Goal: Information Seeking & Learning: Learn about a topic

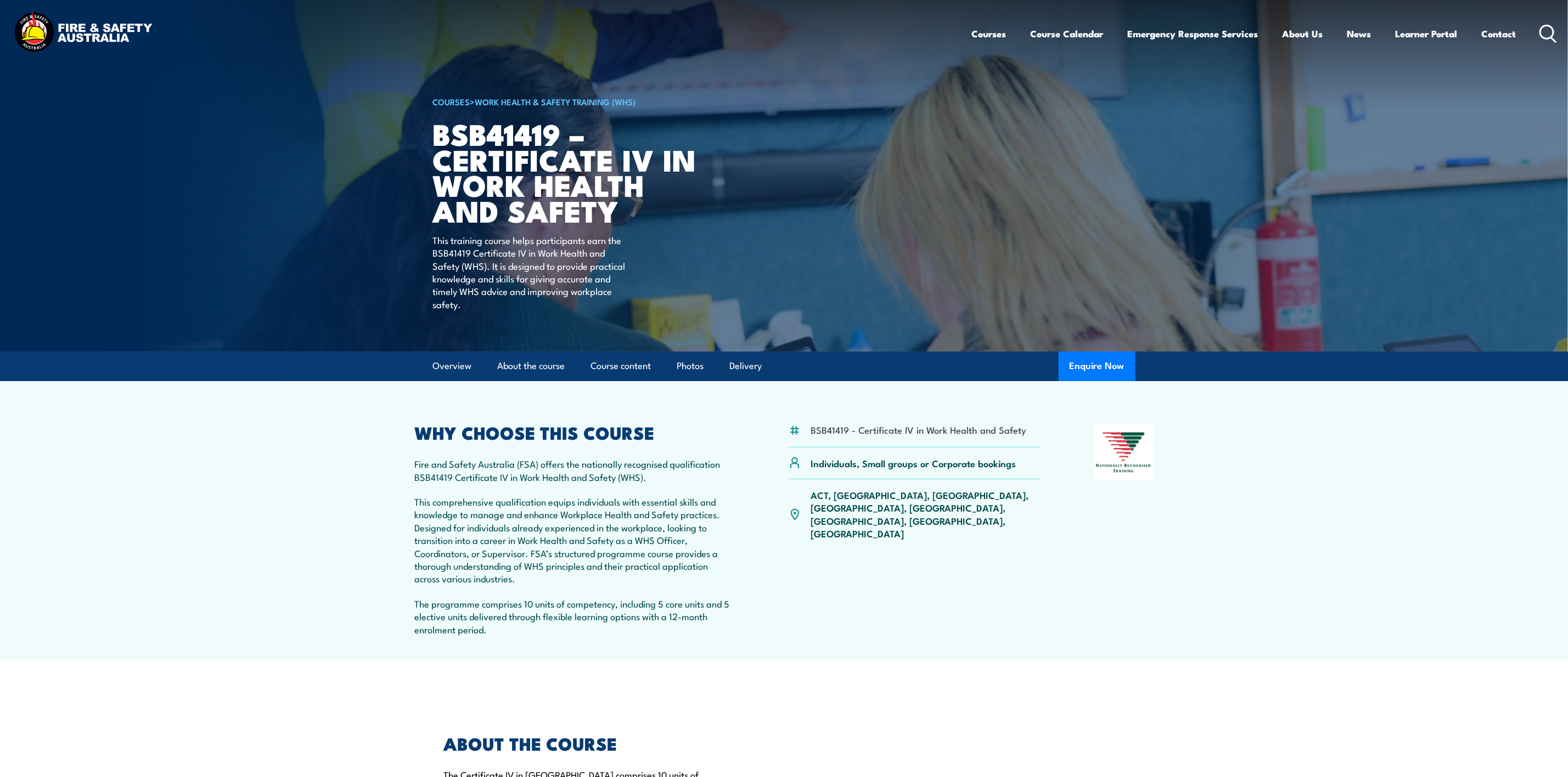
click at [1547, 37] on icon at bounding box center [1547, 34] width 17 height 18
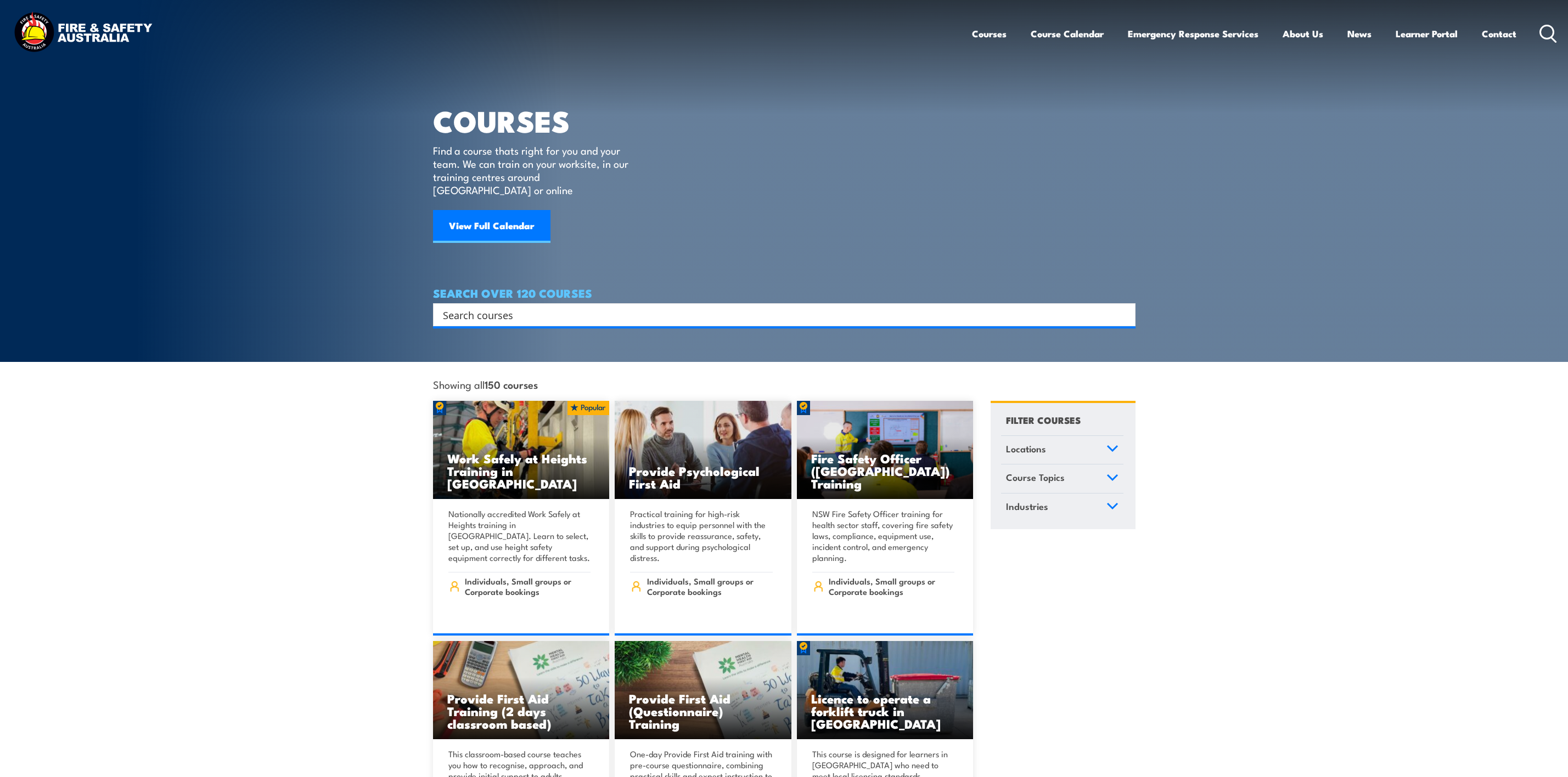
click at [492, 307] on input "Search input" at bounding box center [777, 315] width 668 height 16
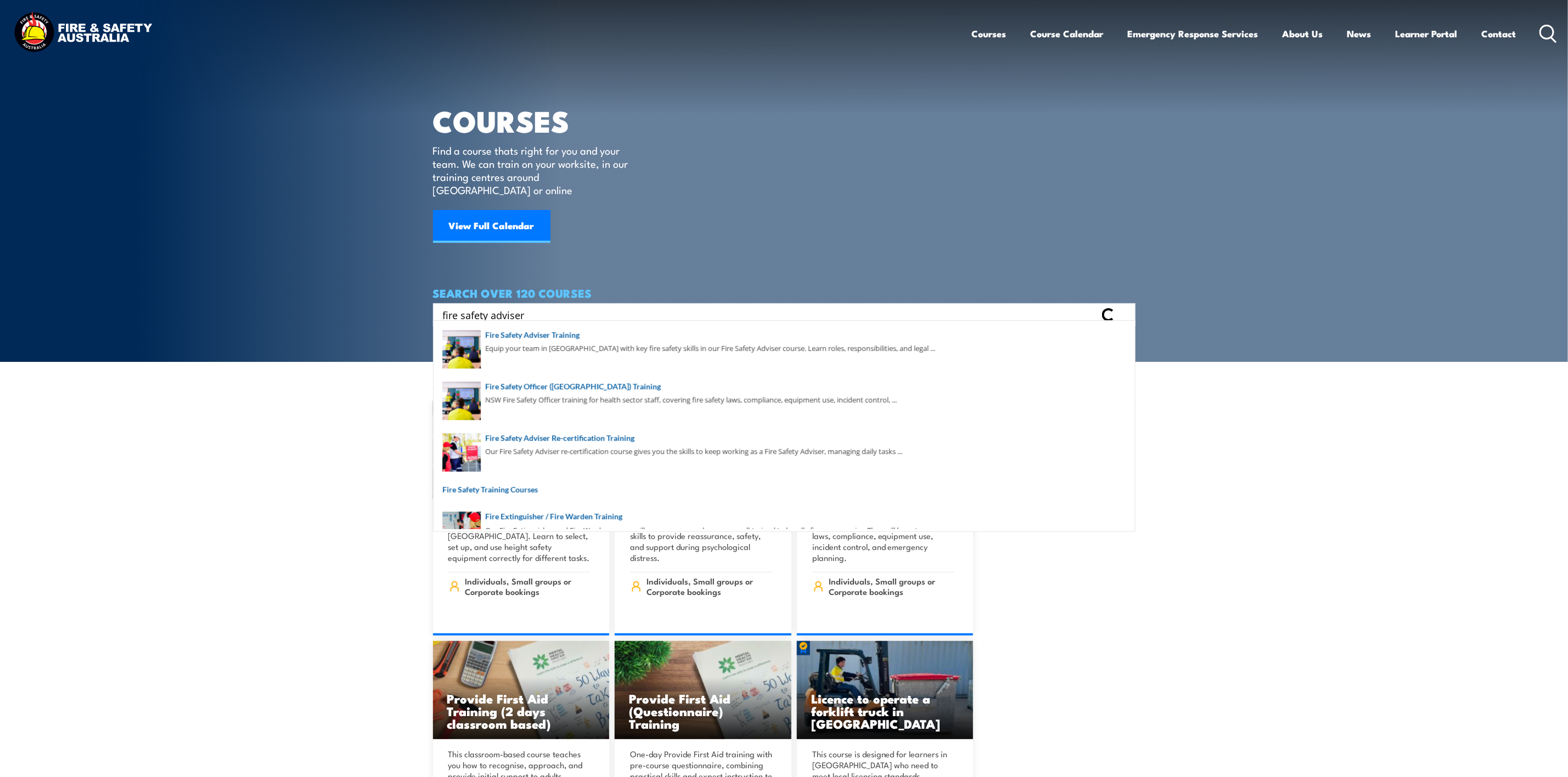
type input "fire safety adviser"
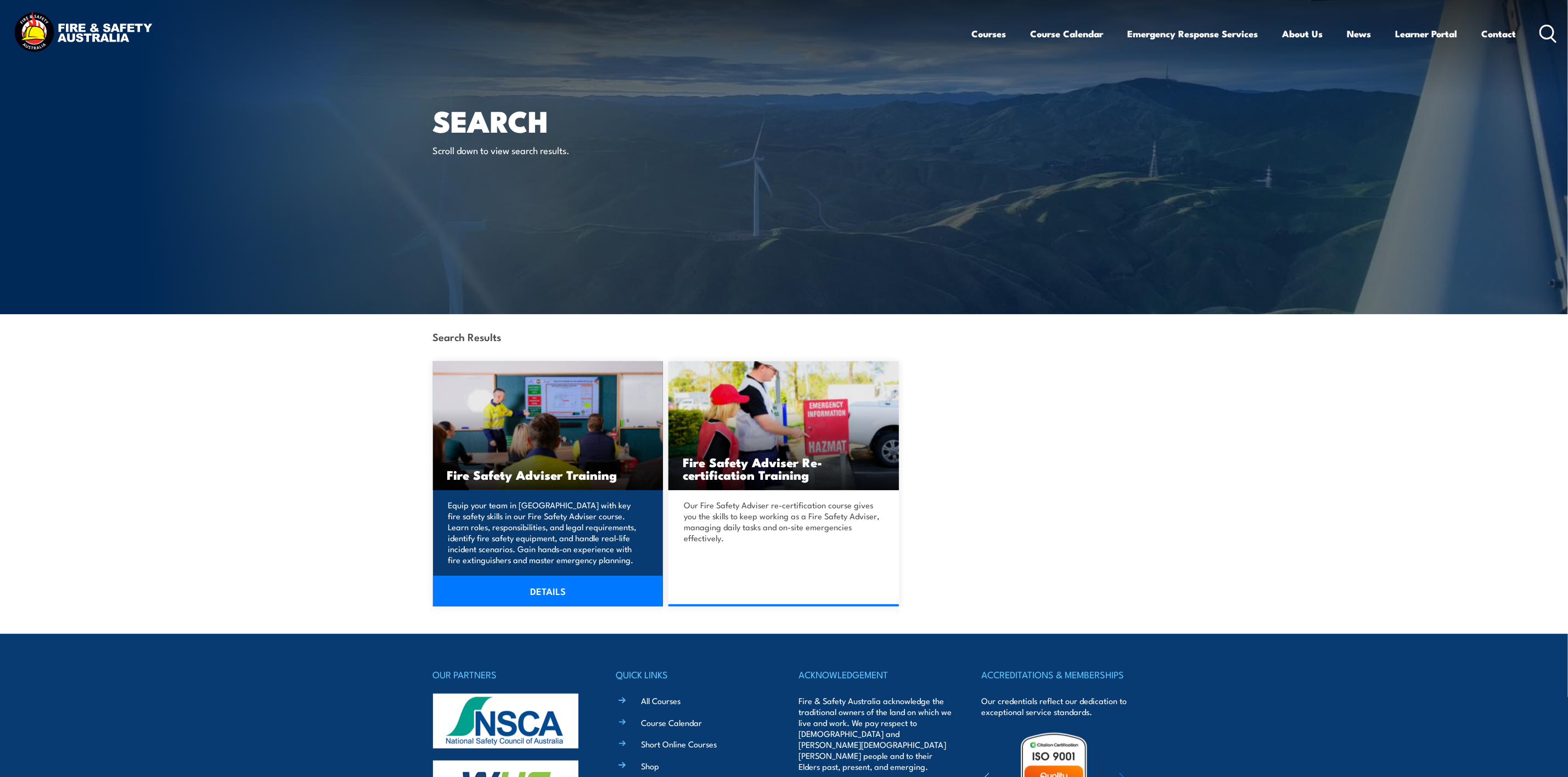
click at [596, 480] on h3 "Fire Safety Adviser Training" at bounding box center [548, 474] width 202 height 12
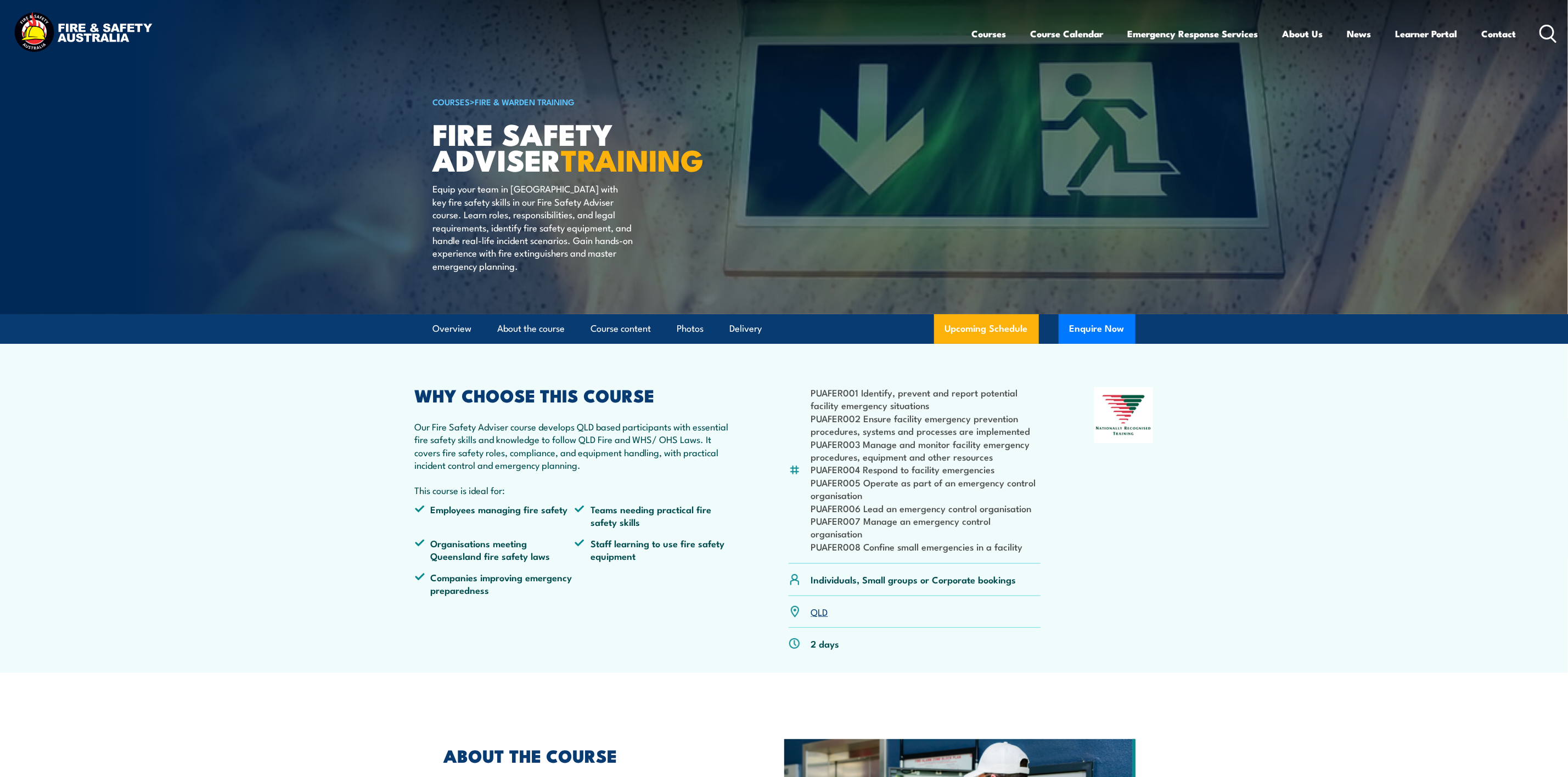
click at [1552, 34] on circle at bounding box center [1547, 32] width 13 height 13
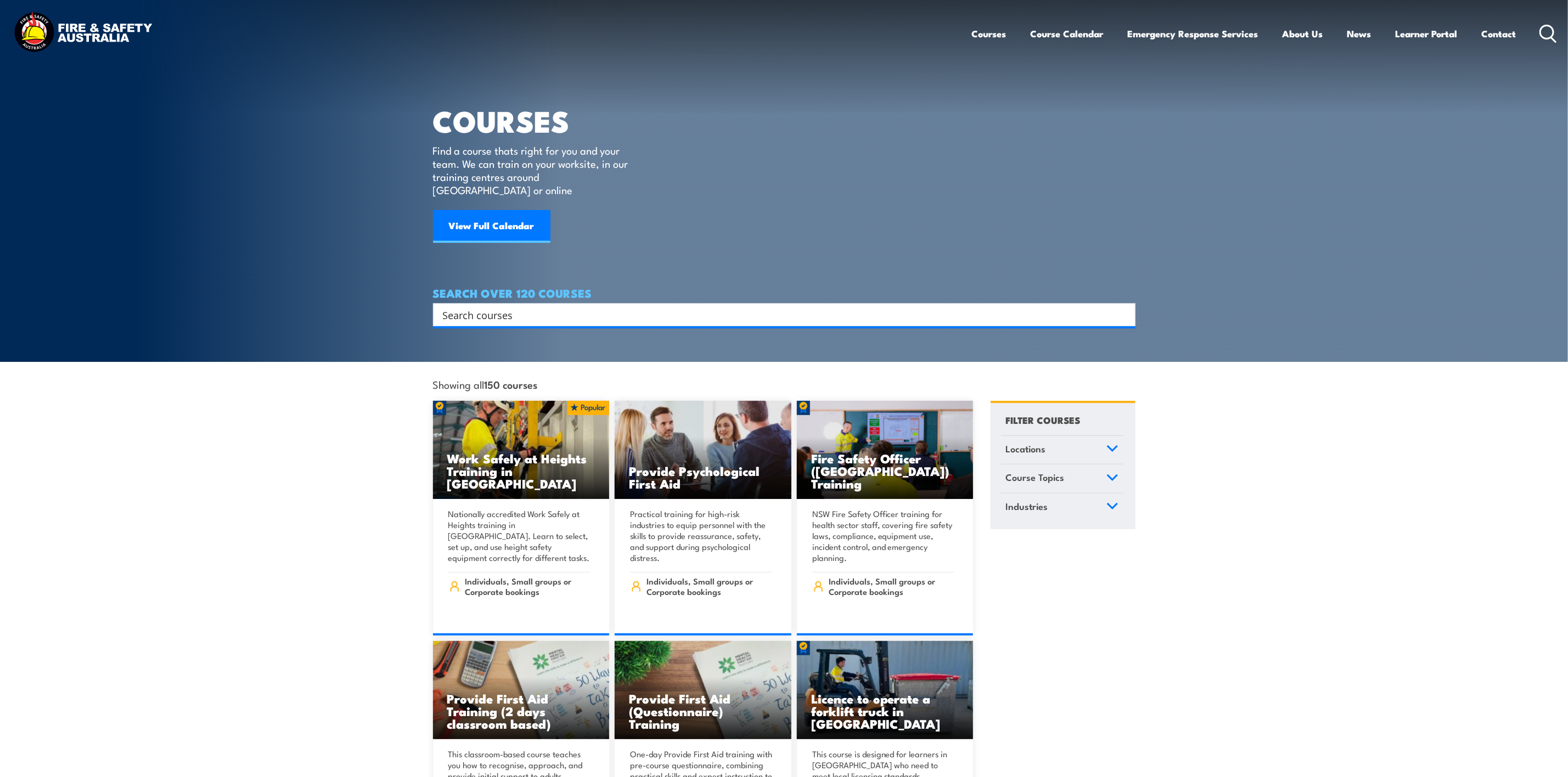
click at [796, 307] on input "Search input" at bounding box center [777, 315] width 668 height 16
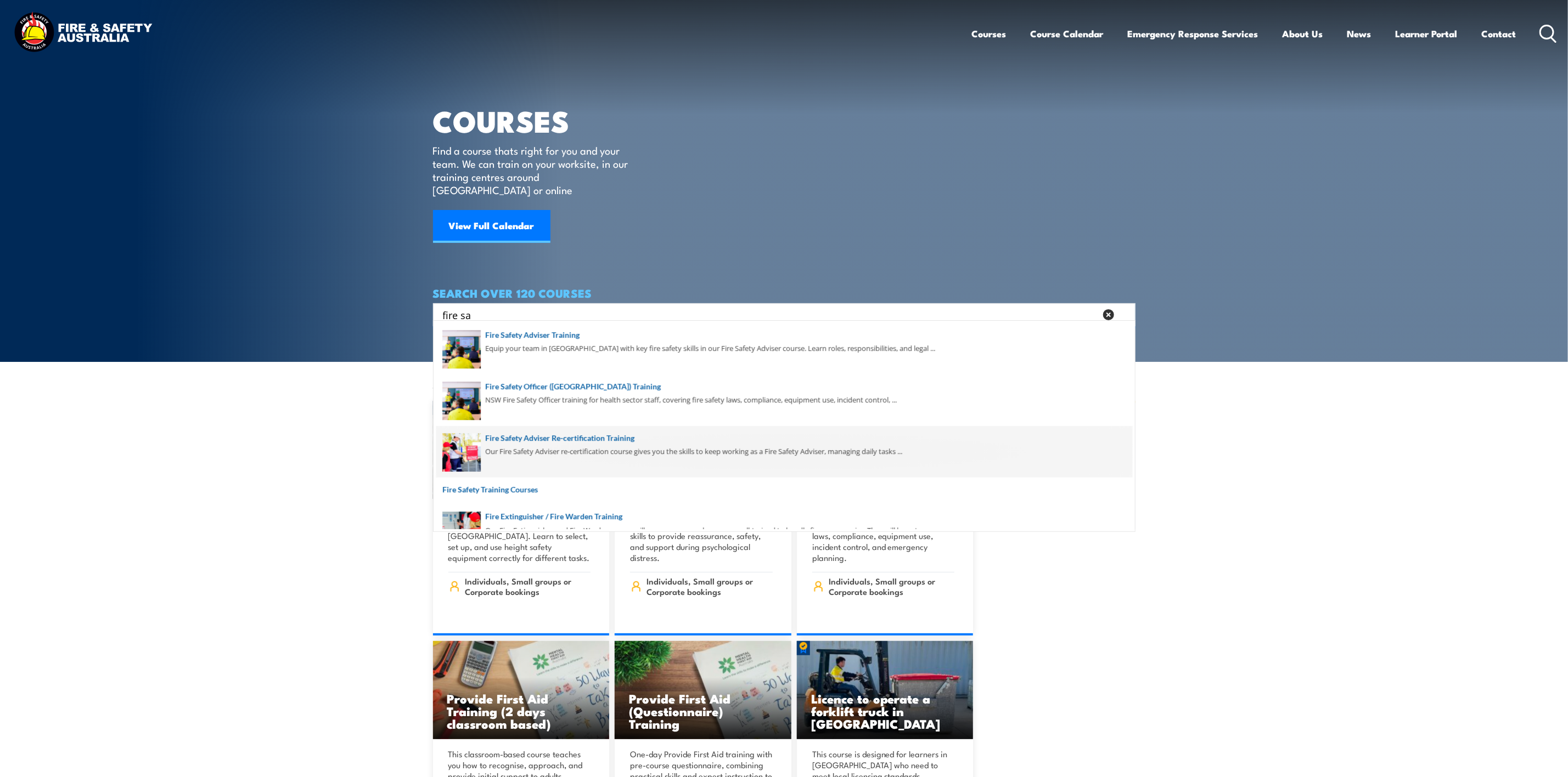
type input "fire sa"
click at [597, 442] on span at bounding box center [784, 451] width 696 height 52
click at [594, 437] on span at bounding box center [784, 451] width 696 height 52
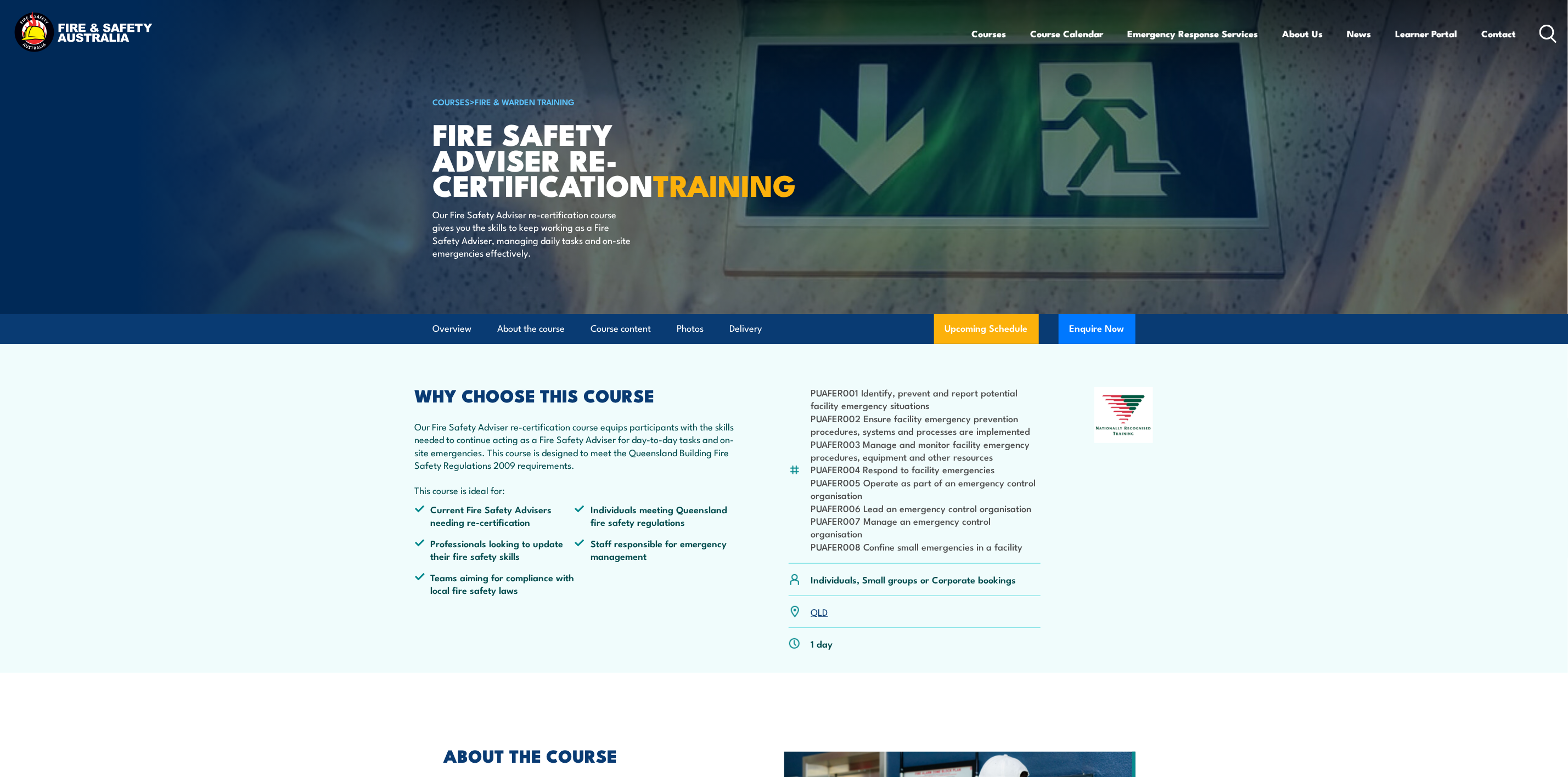
click at [1545, 33] on icon at bounding box center [1547, 34] width 17 height 18
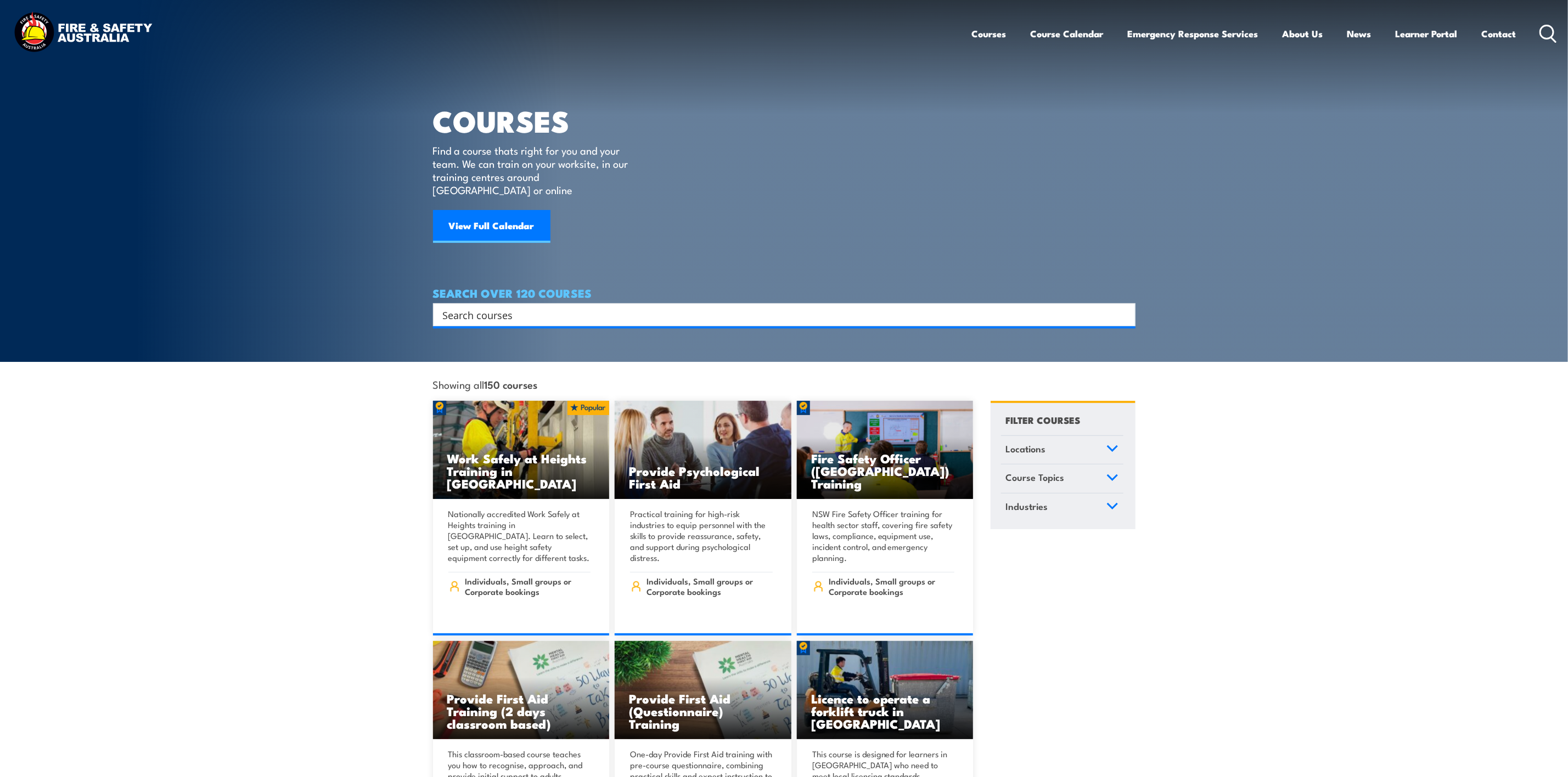
click at [710, 307] on input "Search input" at bounding box center [777, 315] width 668 height 16
type input "forklift"
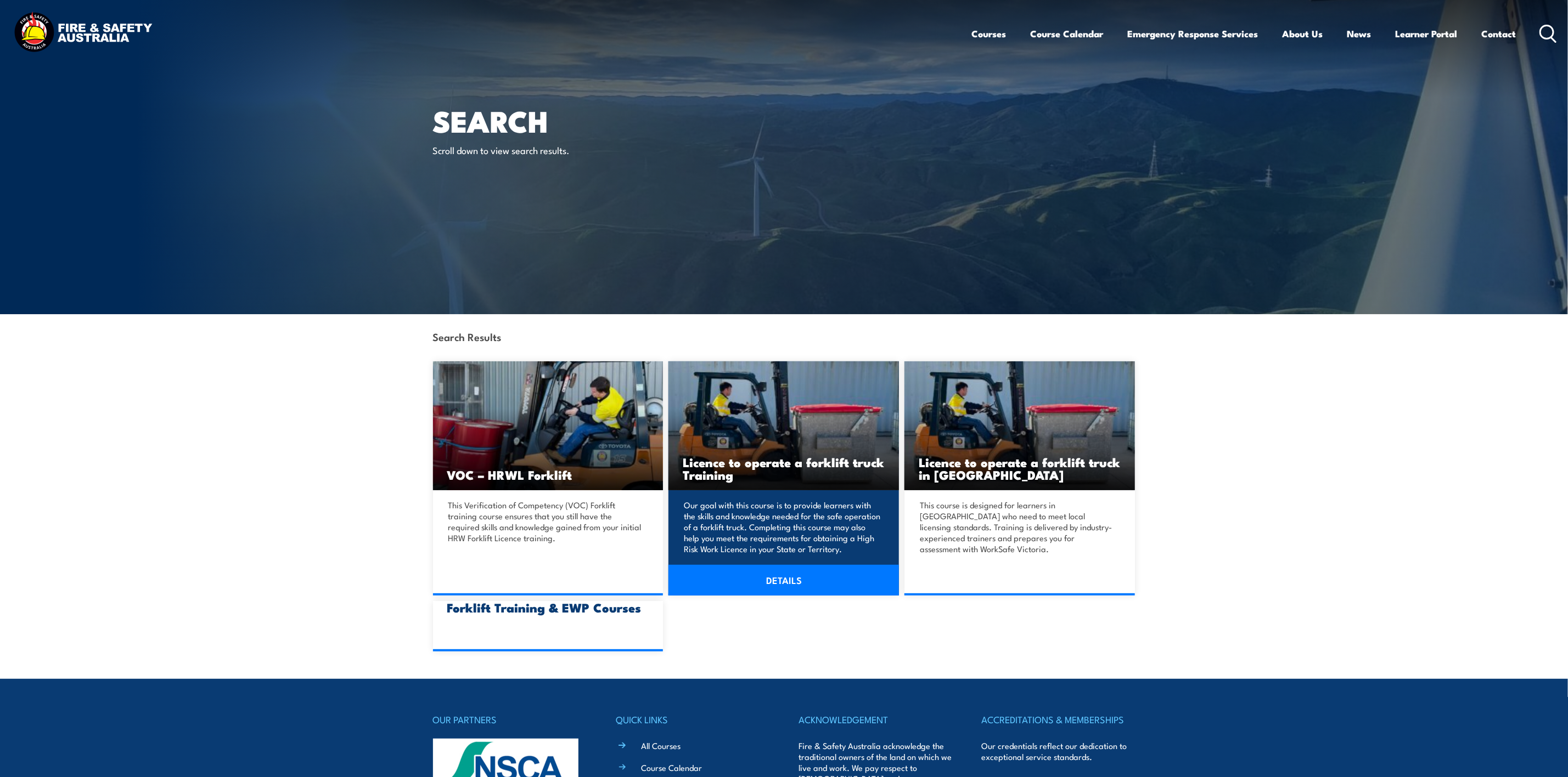
click at [792, 465] on h3 "Licence to operate a forklift truck Training" at bounding box center [783, 468] width 202 height 25
click at [768, 576] on link "DETAILS" at bounding box center [783, 580] width 230 height 30
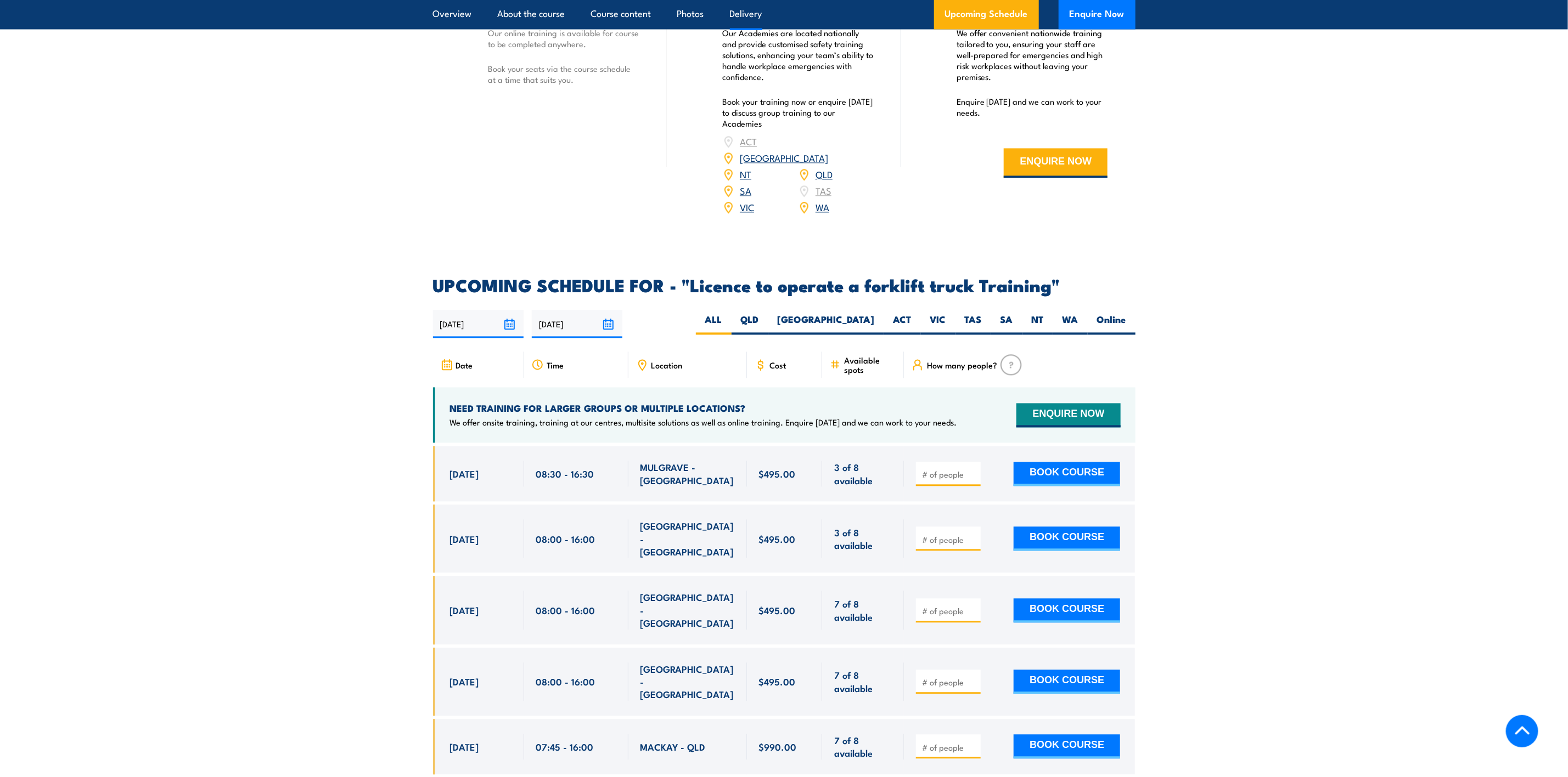
scroll to position [1727, 0]
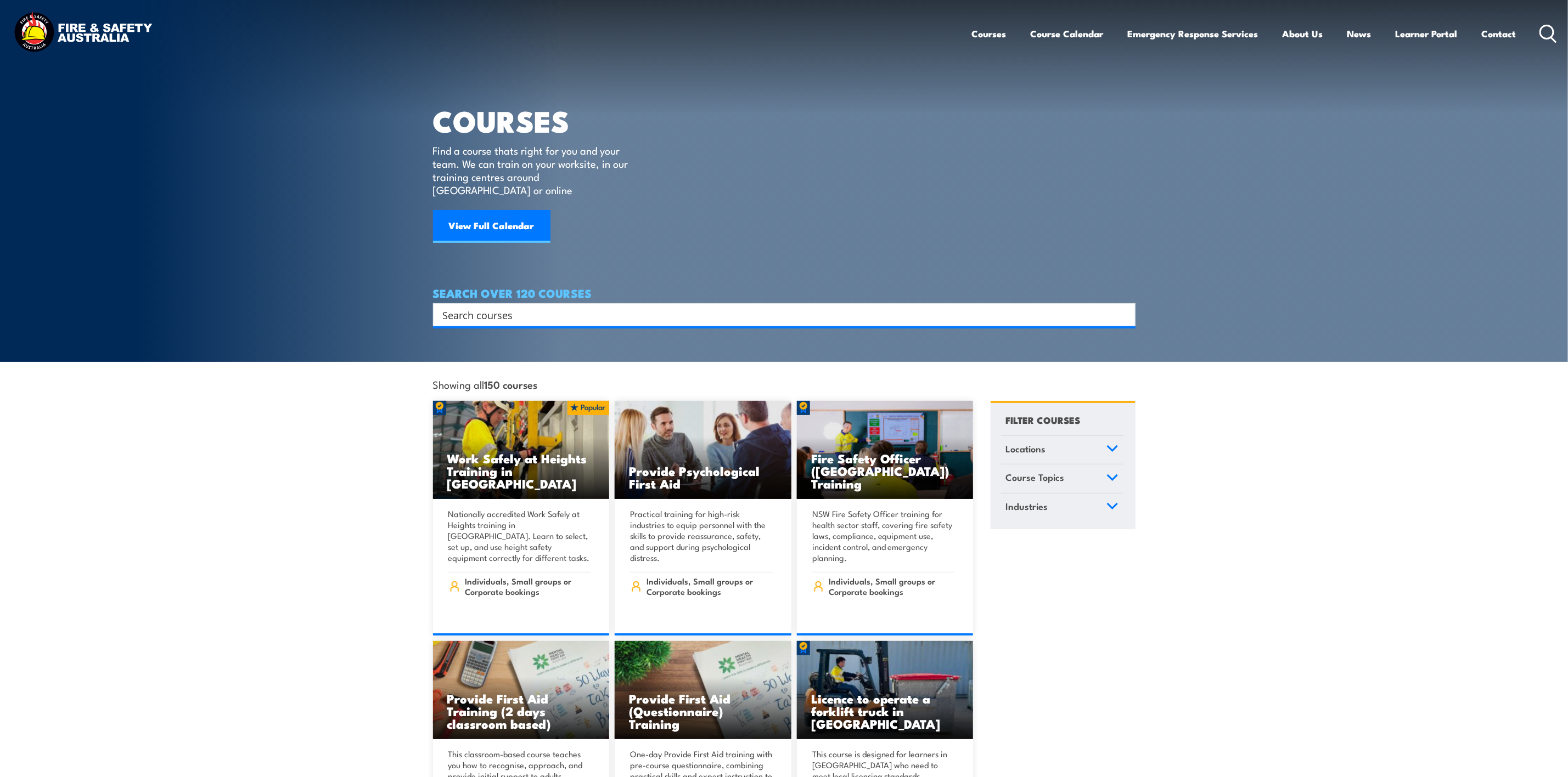
click at [546, 307] on input "Search input" at bounding box center [777, 315] width 668 height 16
type input "forklift"
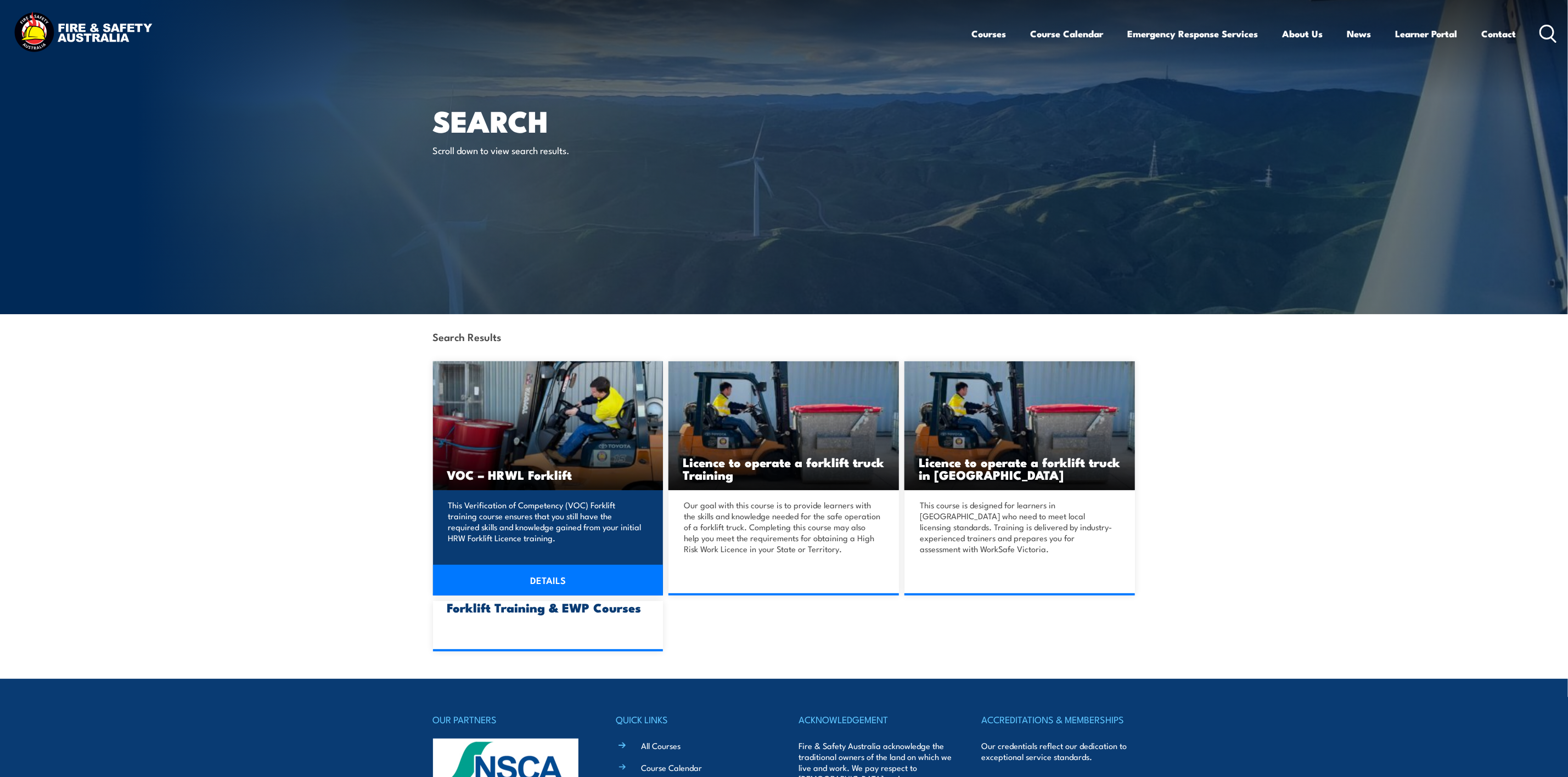
click at [527, 469] on h3 "VOC – HRWL Forklift" at bounding box center [548, 474] width 202 height 12
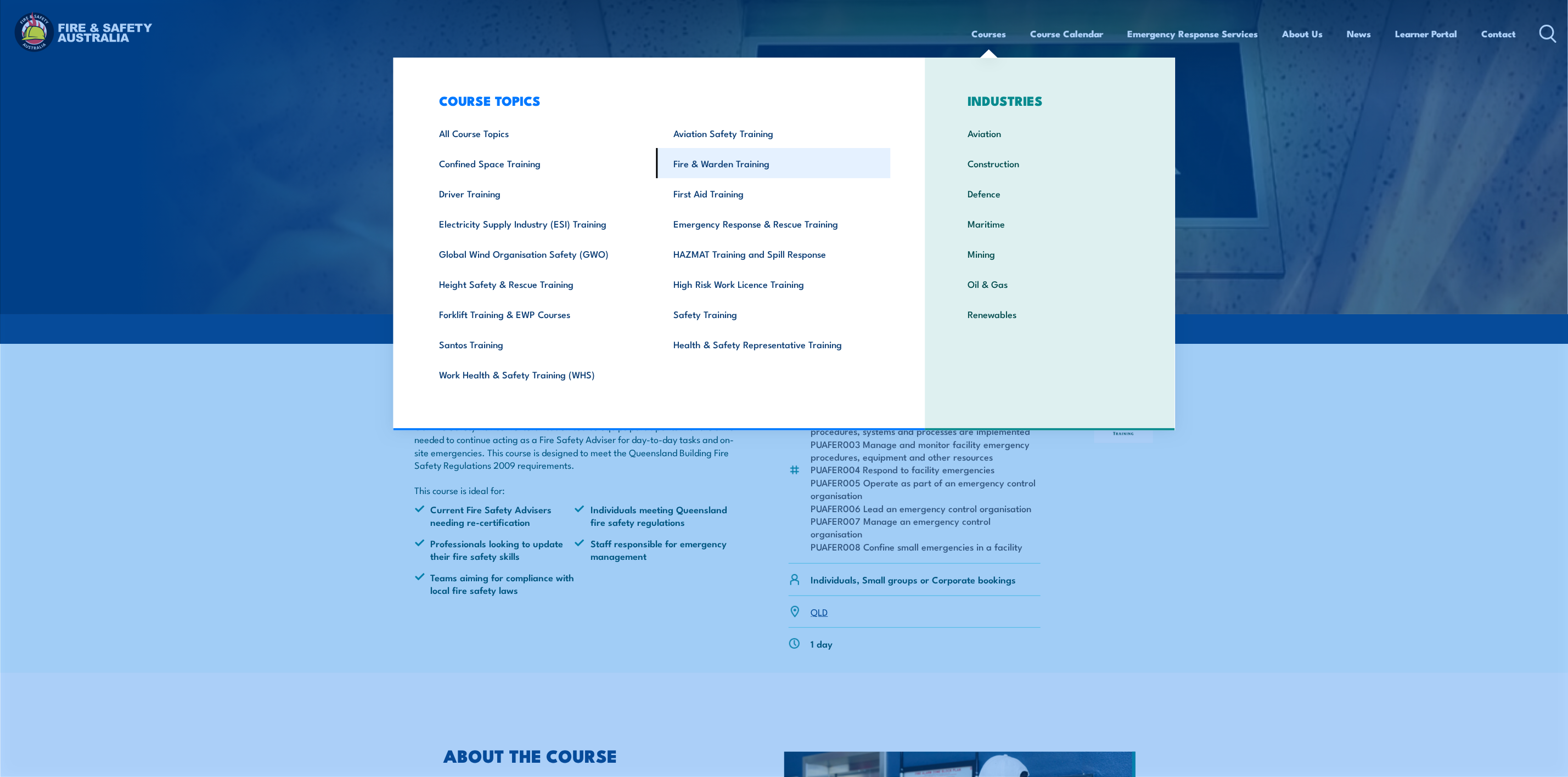
click at [723, 161] on link "Fire & Warden Training" at bounding box center [773, 163] width 234 height 30
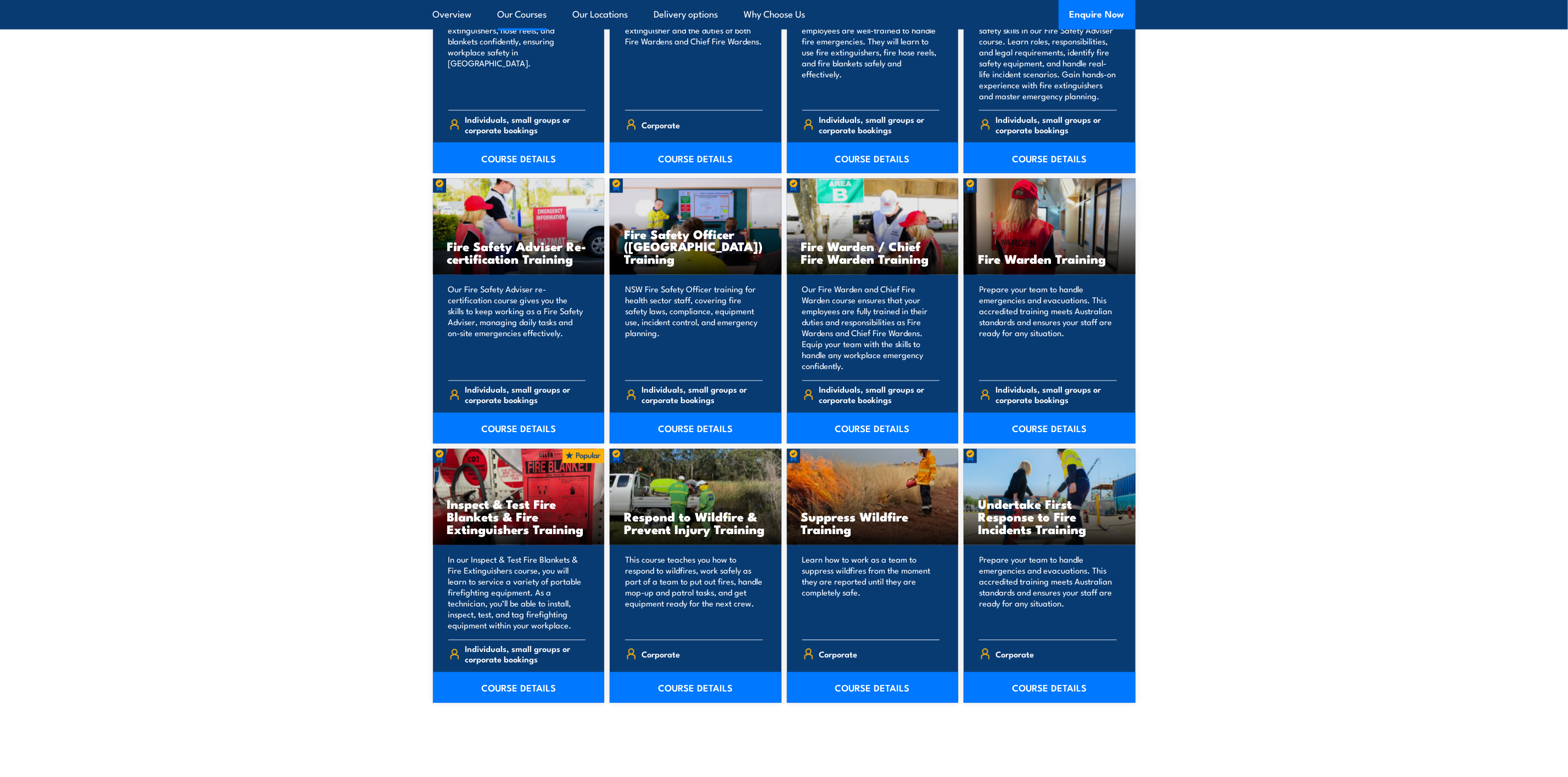
scroll to position [1399, 0]
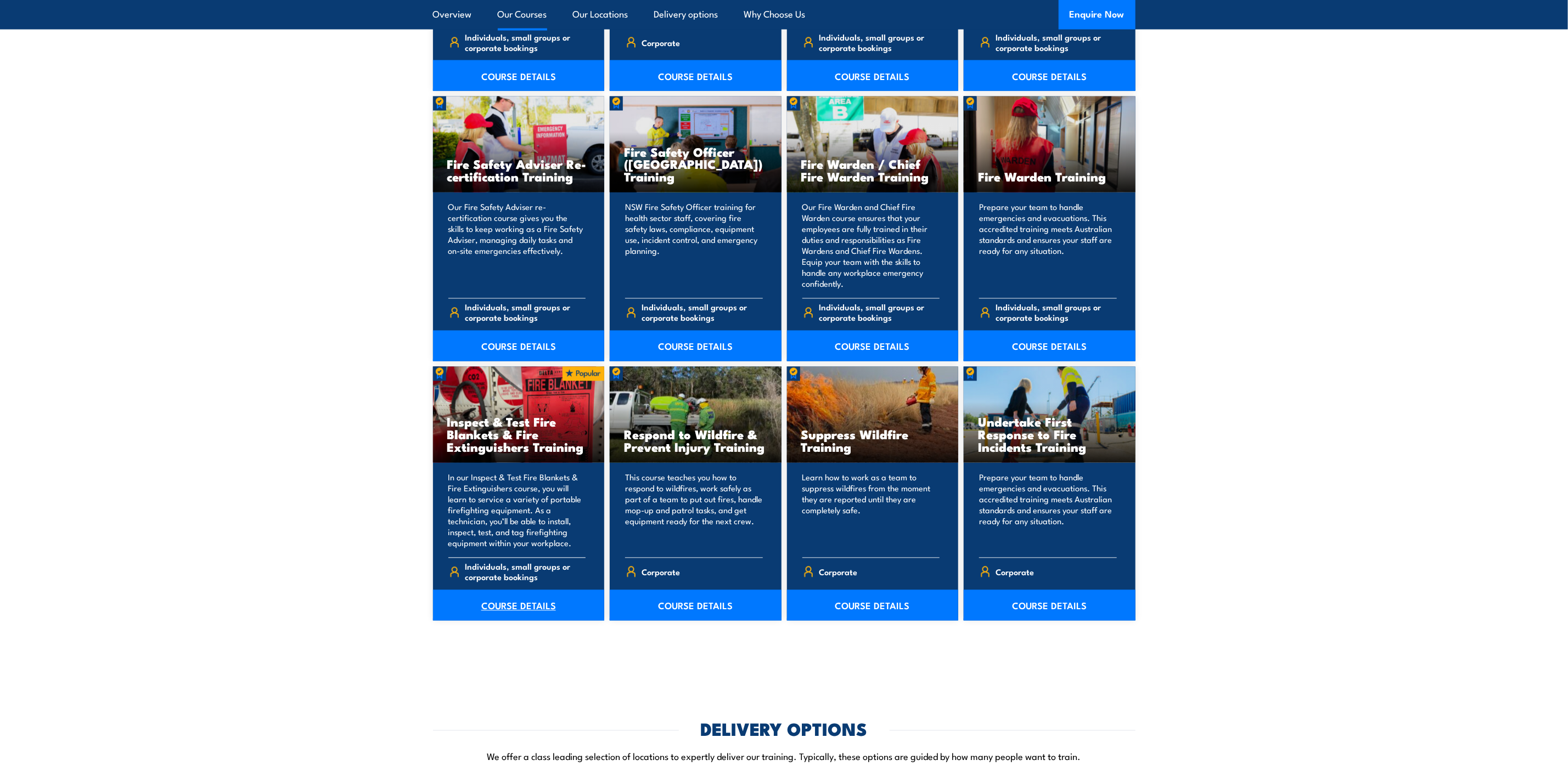
click at [511, 606] on link "COURSE DETAILS" at bounding box center [518, 605] width 172 height 30
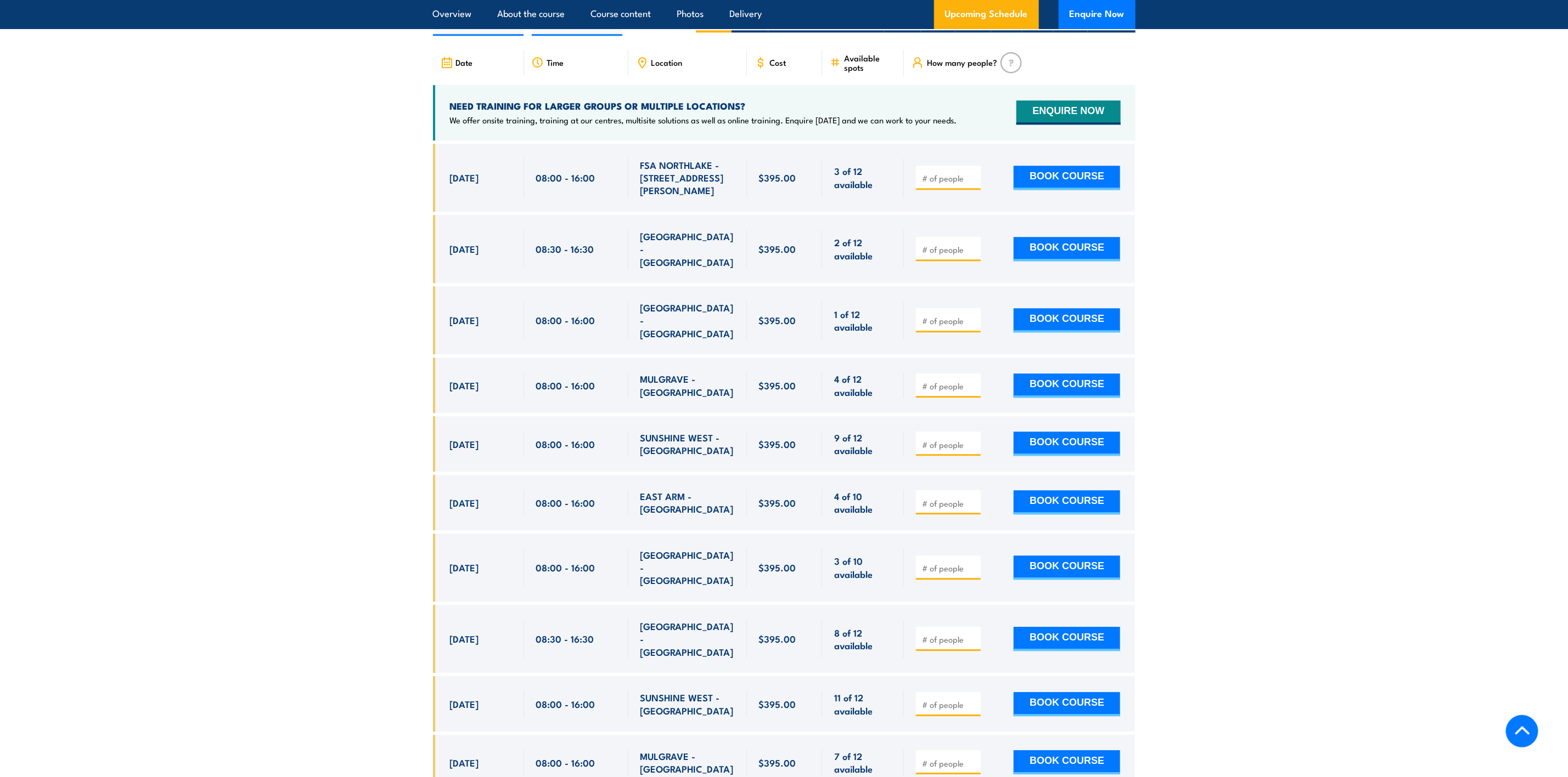
scroll to position [2056, 0]
